Goal: Transaction & Acquisition: Download file/media

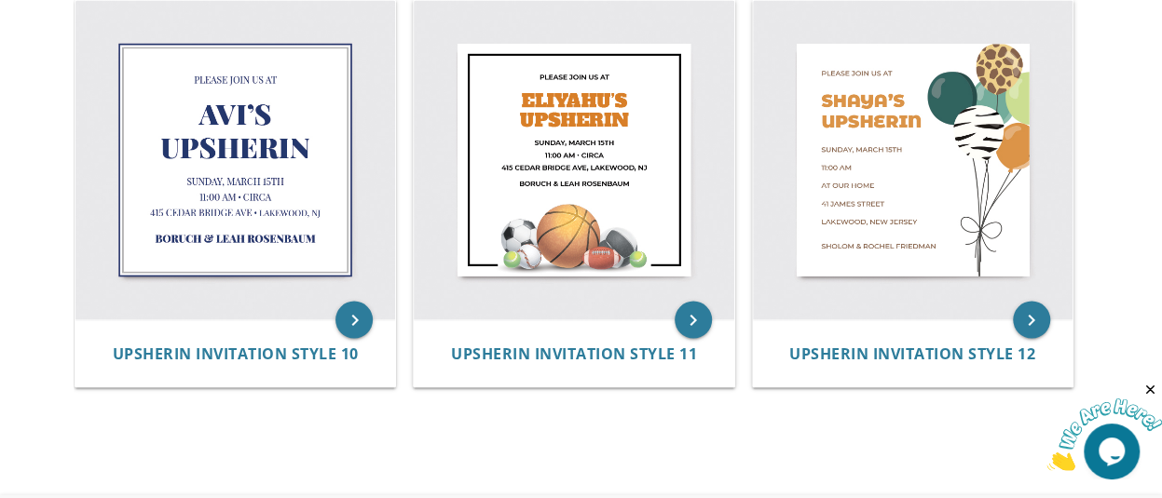
scroll to position [1640, 0]
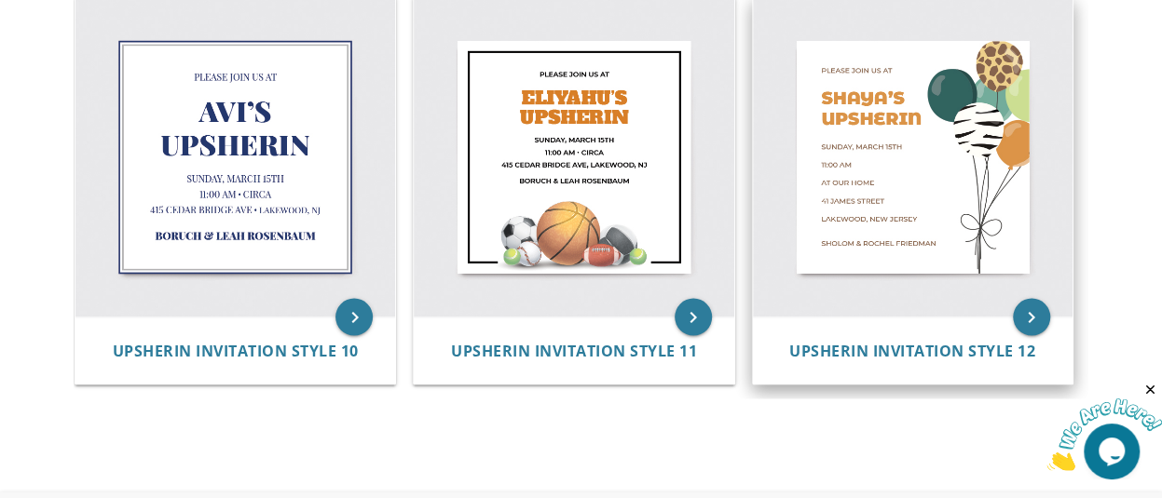
click at [909, 145] on img at bounding box center [913, 157] width 320 height 320
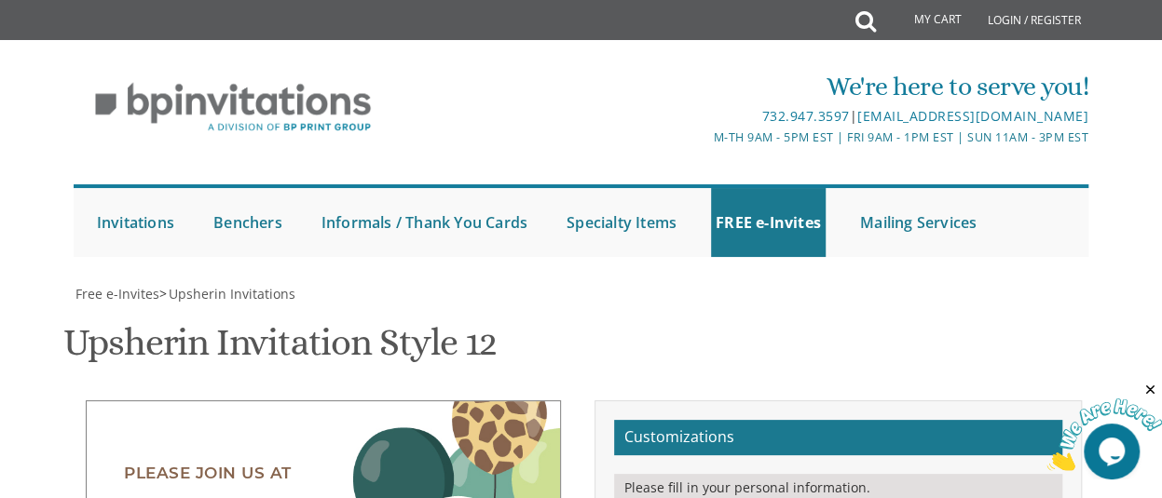
scroll to position [410, 0]
drag, startPoint x: 893, startPoint y: 123, endPoint x: 866, endPoint y: 127, distance: 27.3
type textarea "Please join us for"
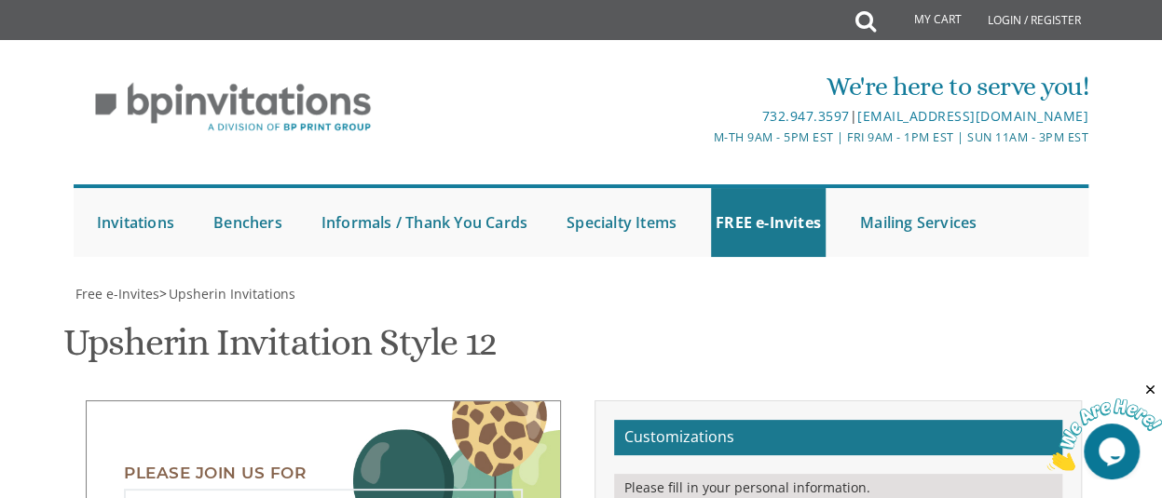
drag, startPoint x: 833, startPoint y: 220, endPoint x: 738, endPoint y: 228, distance: 95.4
type textarea "Yehuda's Upsherin"
drag, startPoint x: 834, startPoint y: 290, endPoint x: 934, endPoint y: 281, distance: 101.0
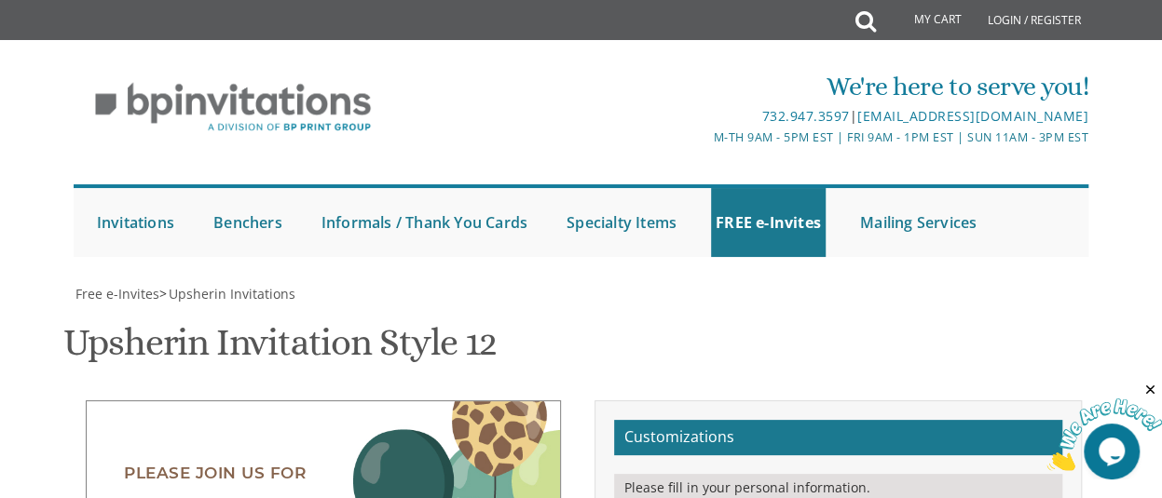
drag, startPoint x: 815, startPoint y: 306, endPoint x: 803, endPoint y: 306, distance: 12.1
drag, startPoint x: 836, startPoint y: 308, endPoint x: 822, endPoint y: 308, distance: 14.0
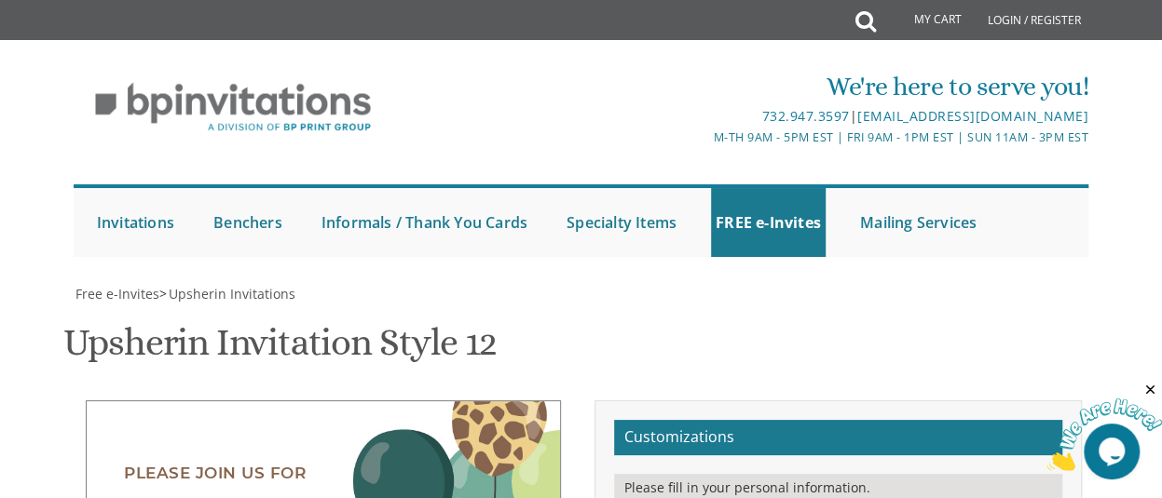
drag, startPoint x: 863, startPoint y: 329, endPoint x: 801, endPoint y: 334, distance: 61.7
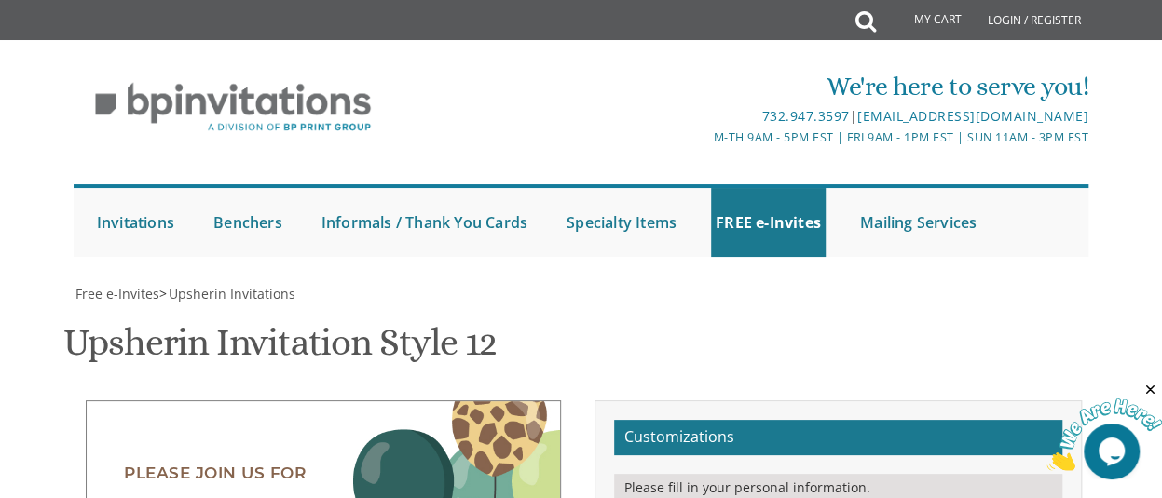
drag, startPoint x: 786, startPoint y: 346, endPoint x: 867, endPoint y: 366, distance: 83.6
type textarea "Sunday, September 14 11:45 AM At yeshiva darchei torah Class 1G"
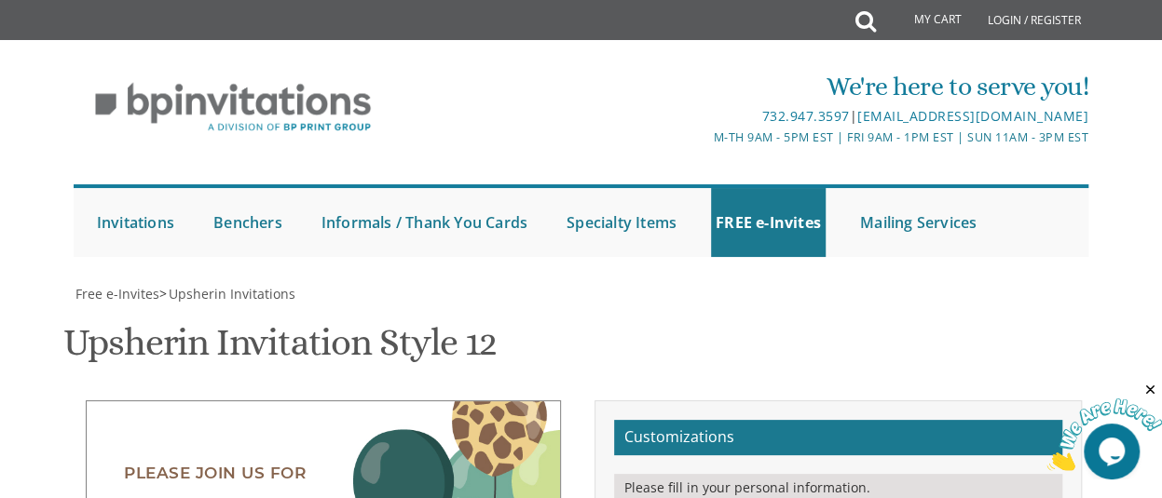
type textarea "Shalom & Miriam Rosen"
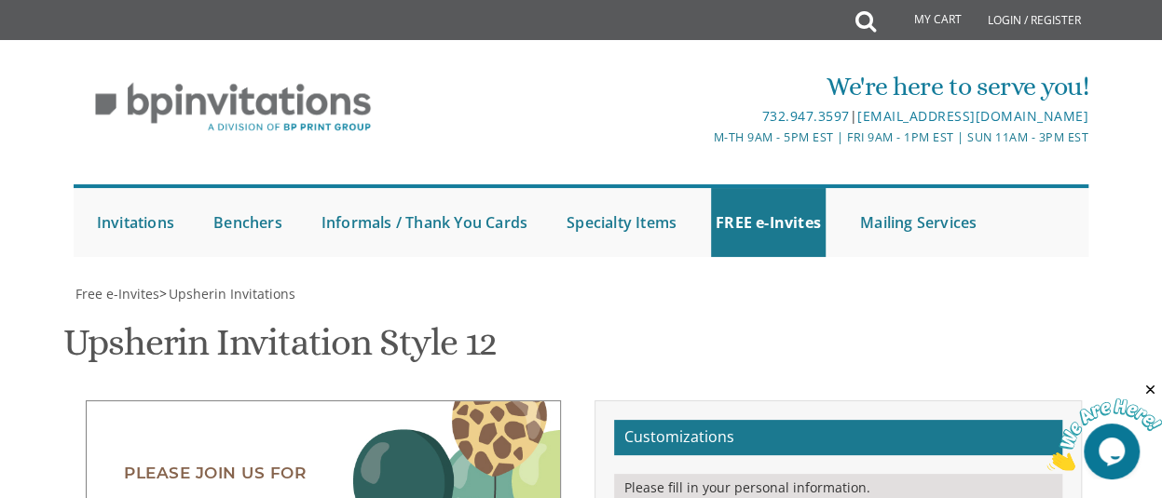
drag, startPoint x: 907, startPoint y: 293, endPoint x: 770, endPoint y: 290, distance: 137.9
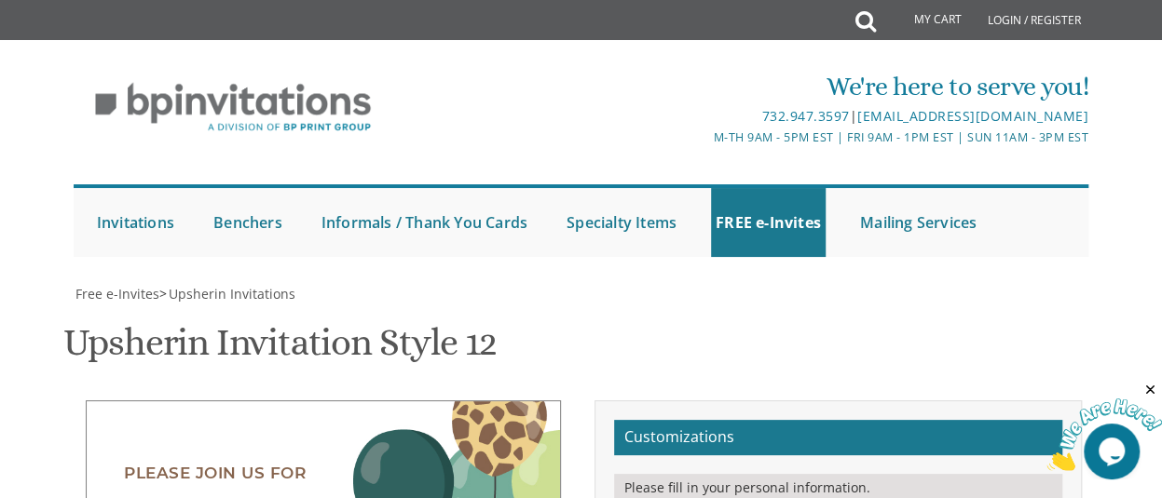
type textarea "Sunday, September 14 11:45 AM At yeshiva darchei torah lower level - Class 1G"
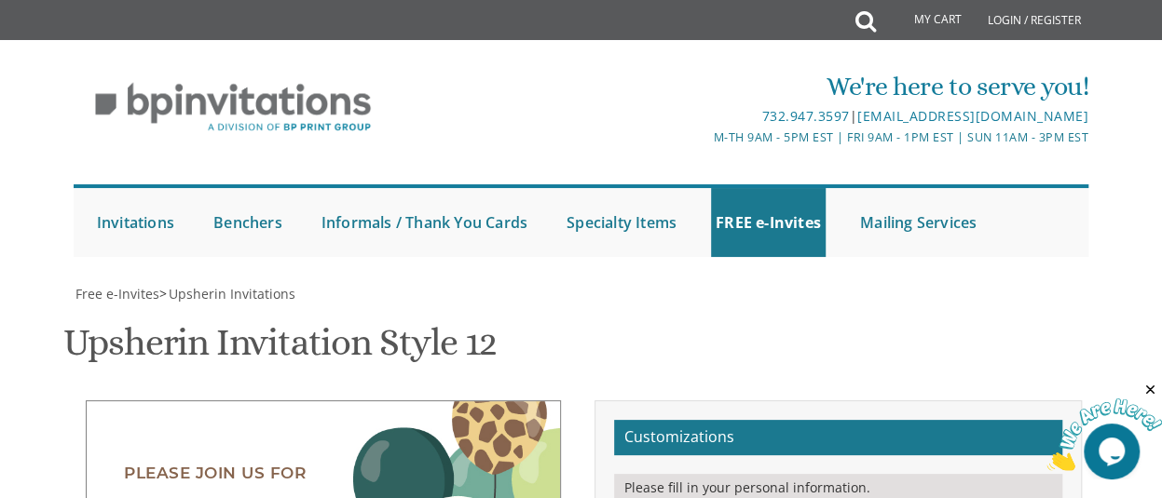
type input "mrosen314@gmail.com"
